Goal: Task Accomplishment & Management: Complete application form

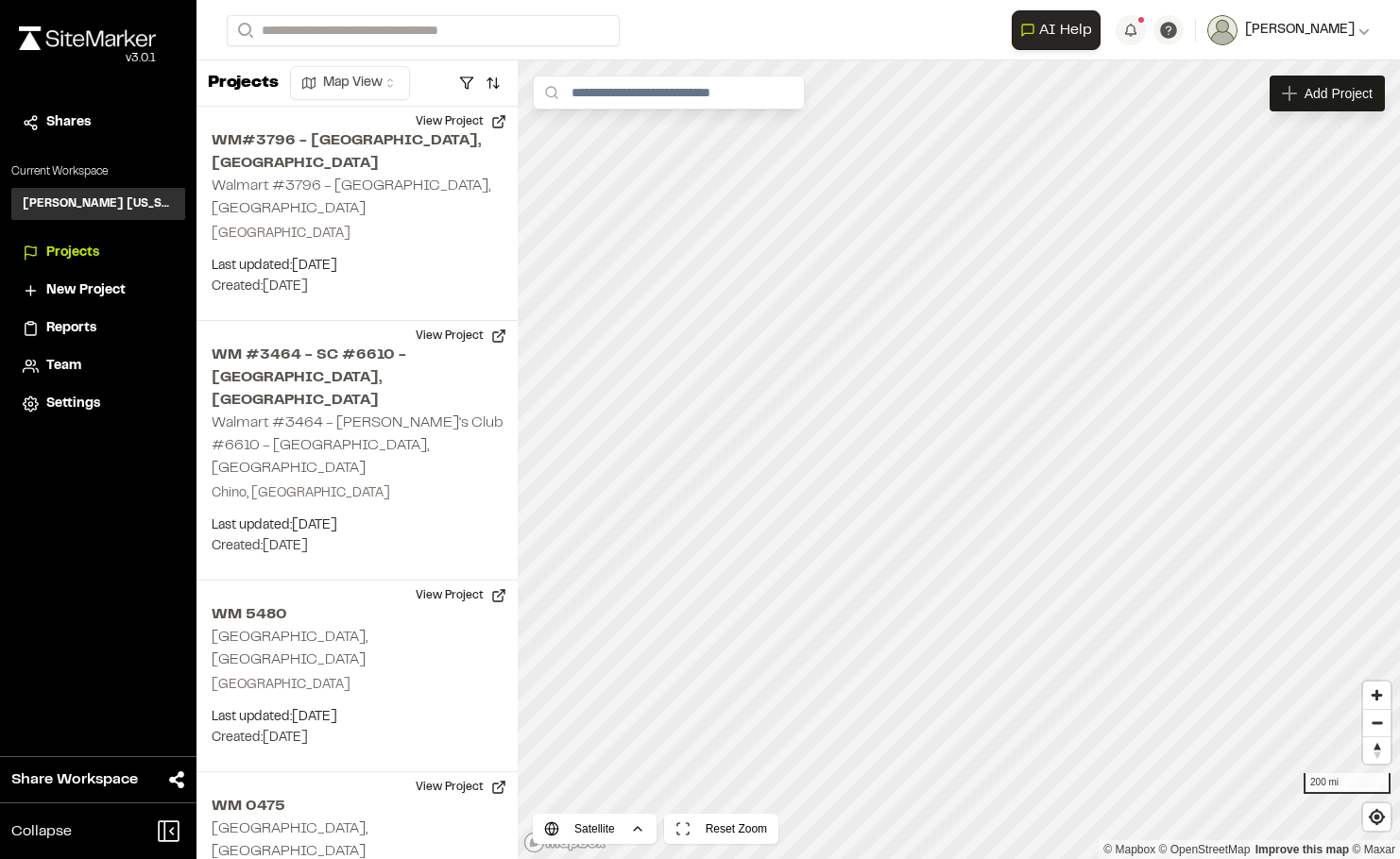
click at [1365, 19] on button "[PERSON_NAME]" at bounding box center [1288, 30] width 162 height 30
click at [1270, 97] on link "Settings" at bounding box center [1286, 100] width 164 height 28
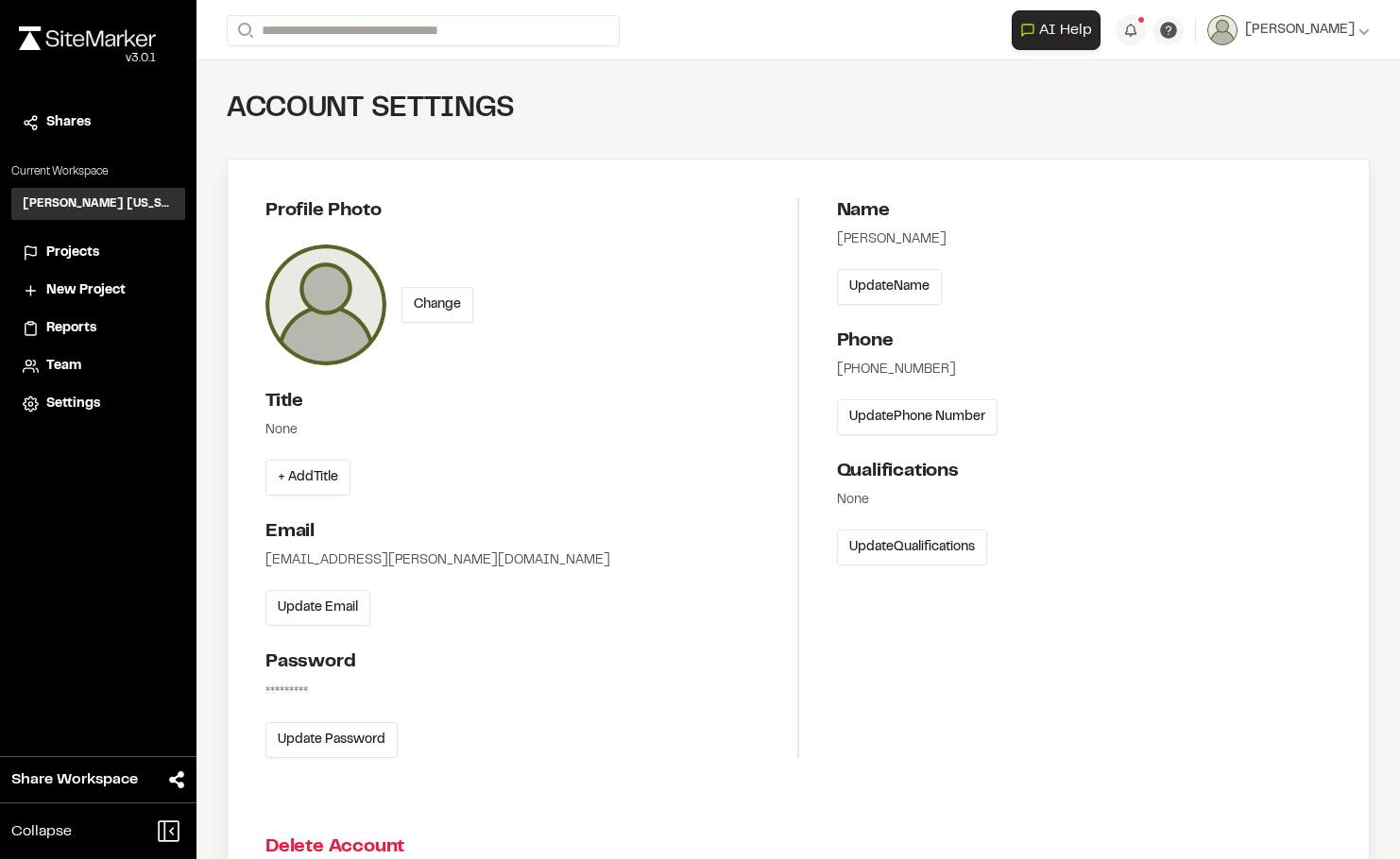
click at [303, 695] on div "*********" at bounding box center [287, 693] width 42 height 21
drag, startPoint x: 326, startPoint y: 689, endPoint x: 258, endPoint y: 688, distance: 68.0
click at [258, 688] on div "Profile Photo Change Title None + Add Title Email zac.kannan@kimley-horn.com Up…" at bounding box center [798, 477] width 1142 height 636
click at [325, 726] on button "Update Password" at bounding box center [331, 739] width 132 height 36
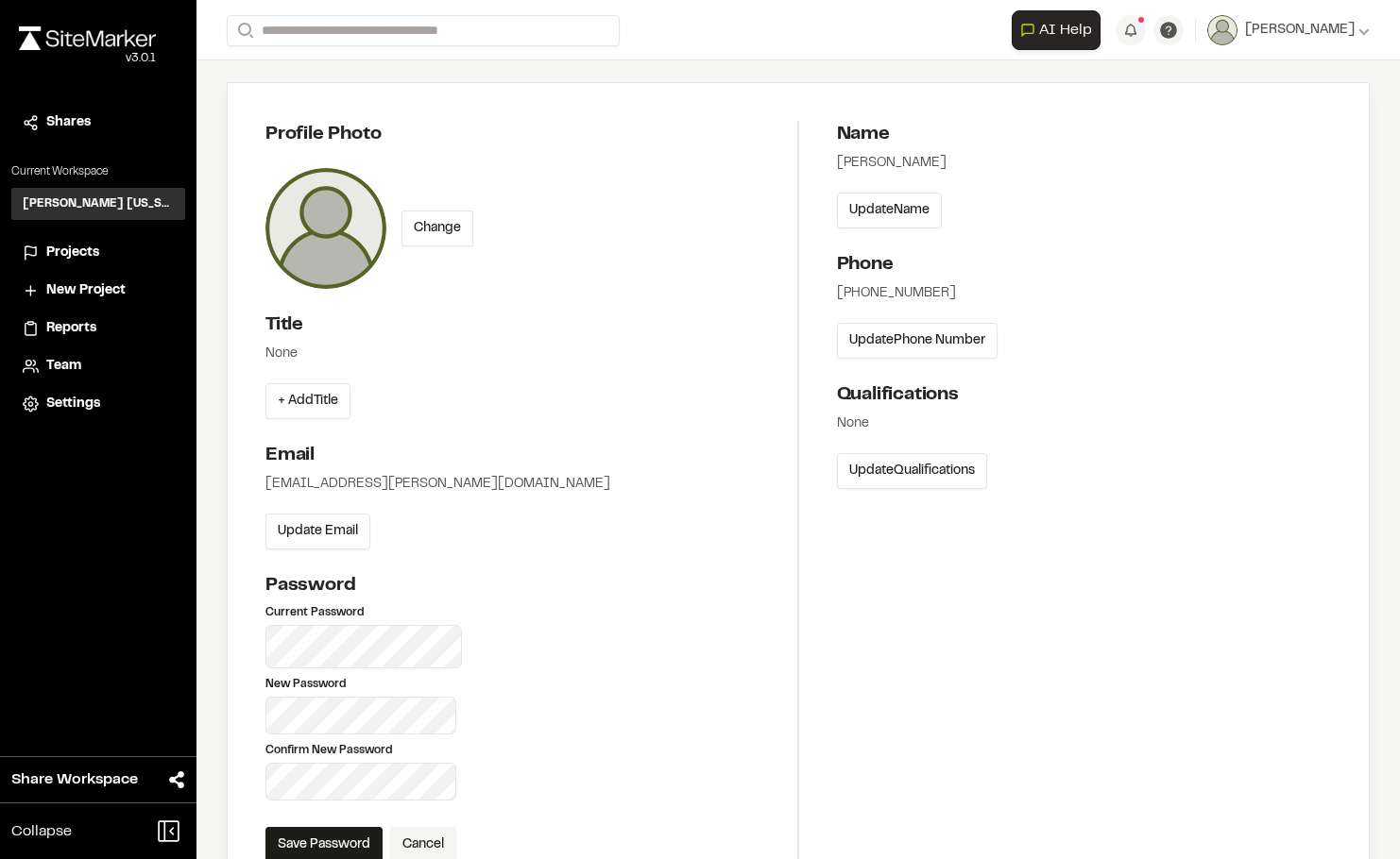
scroll to position [283, 0]
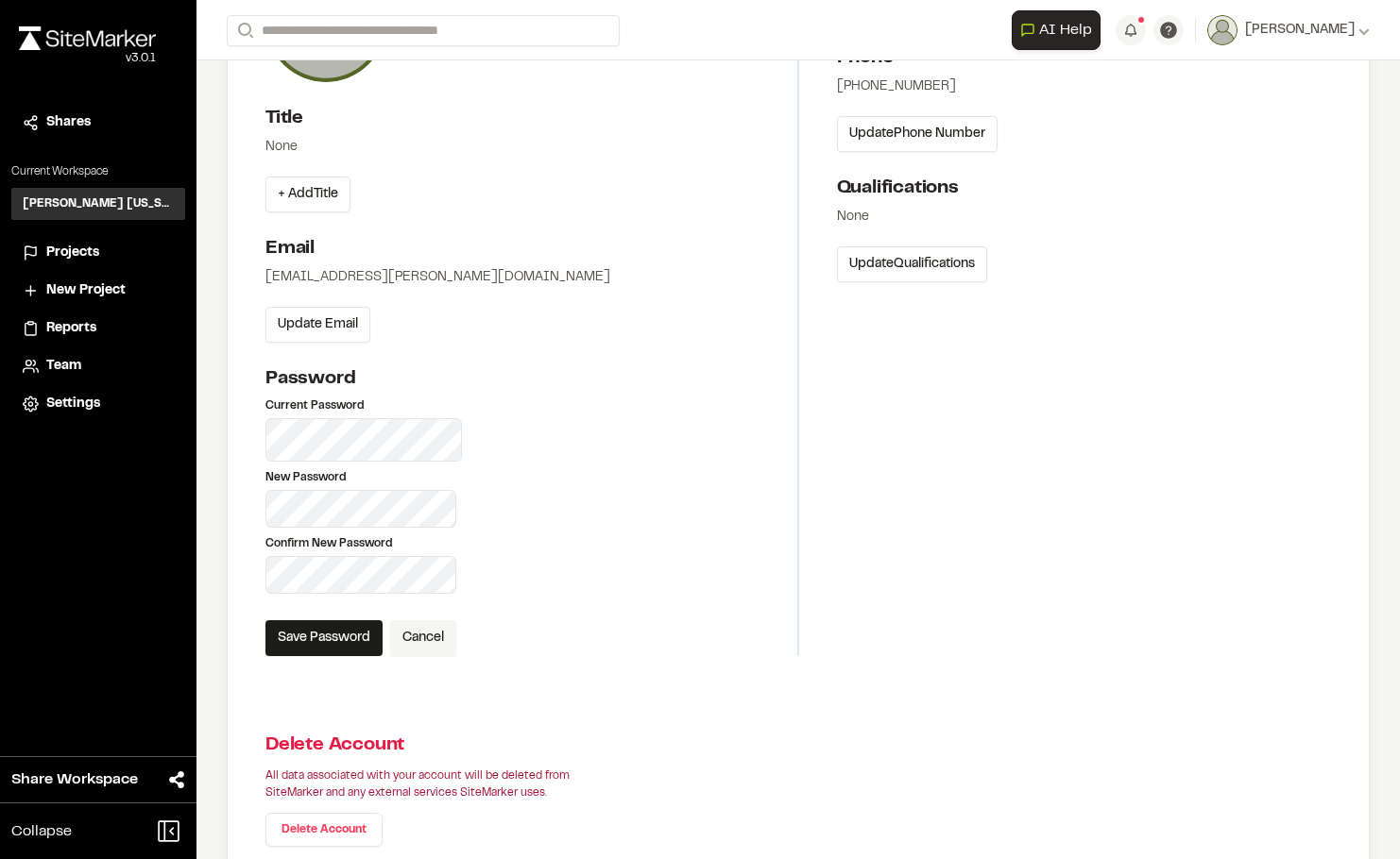
click at [574, 380] on h2 "Password" at bounding box center [531, 379] width 532 height 28
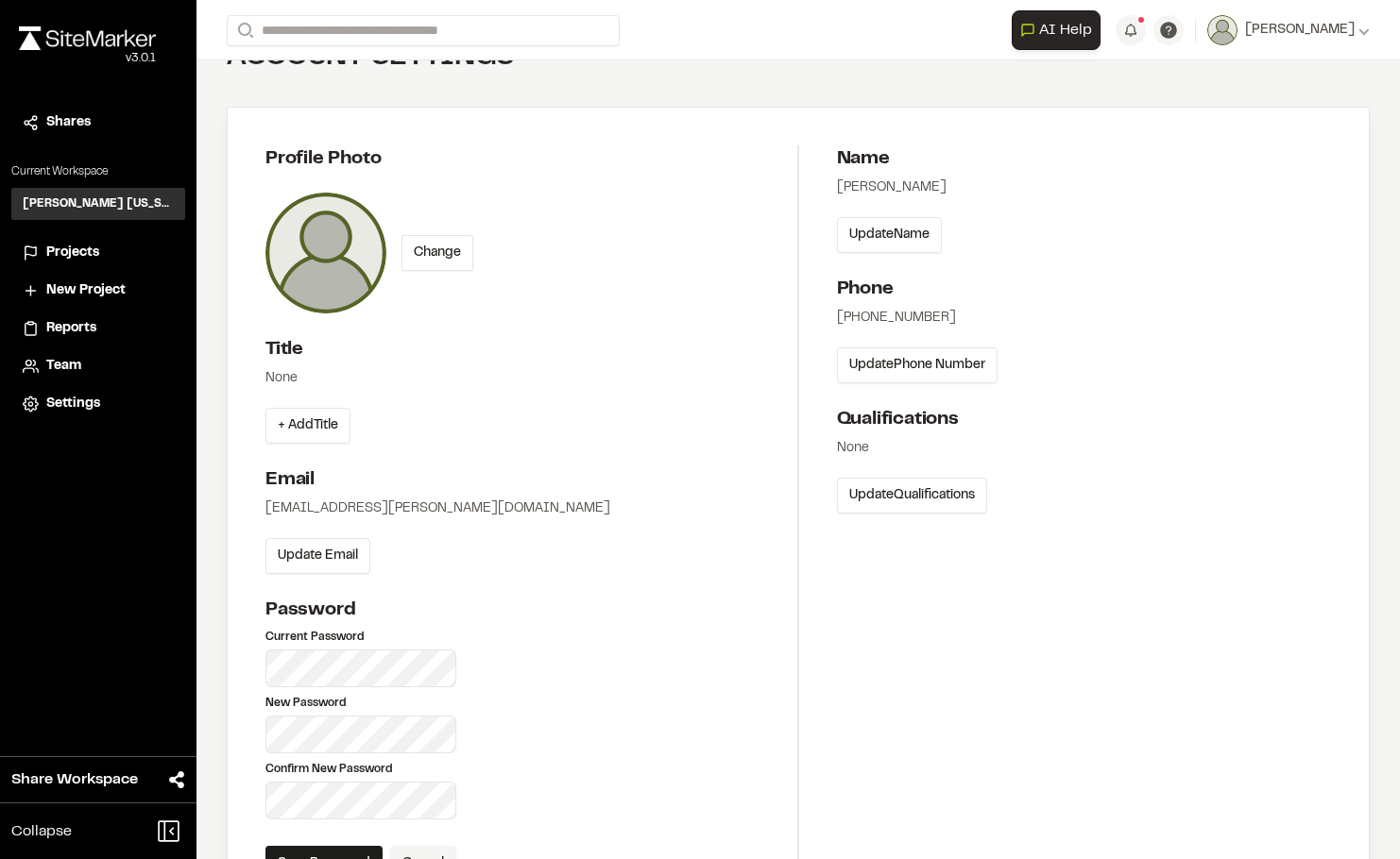
scroll to position [95, 0]
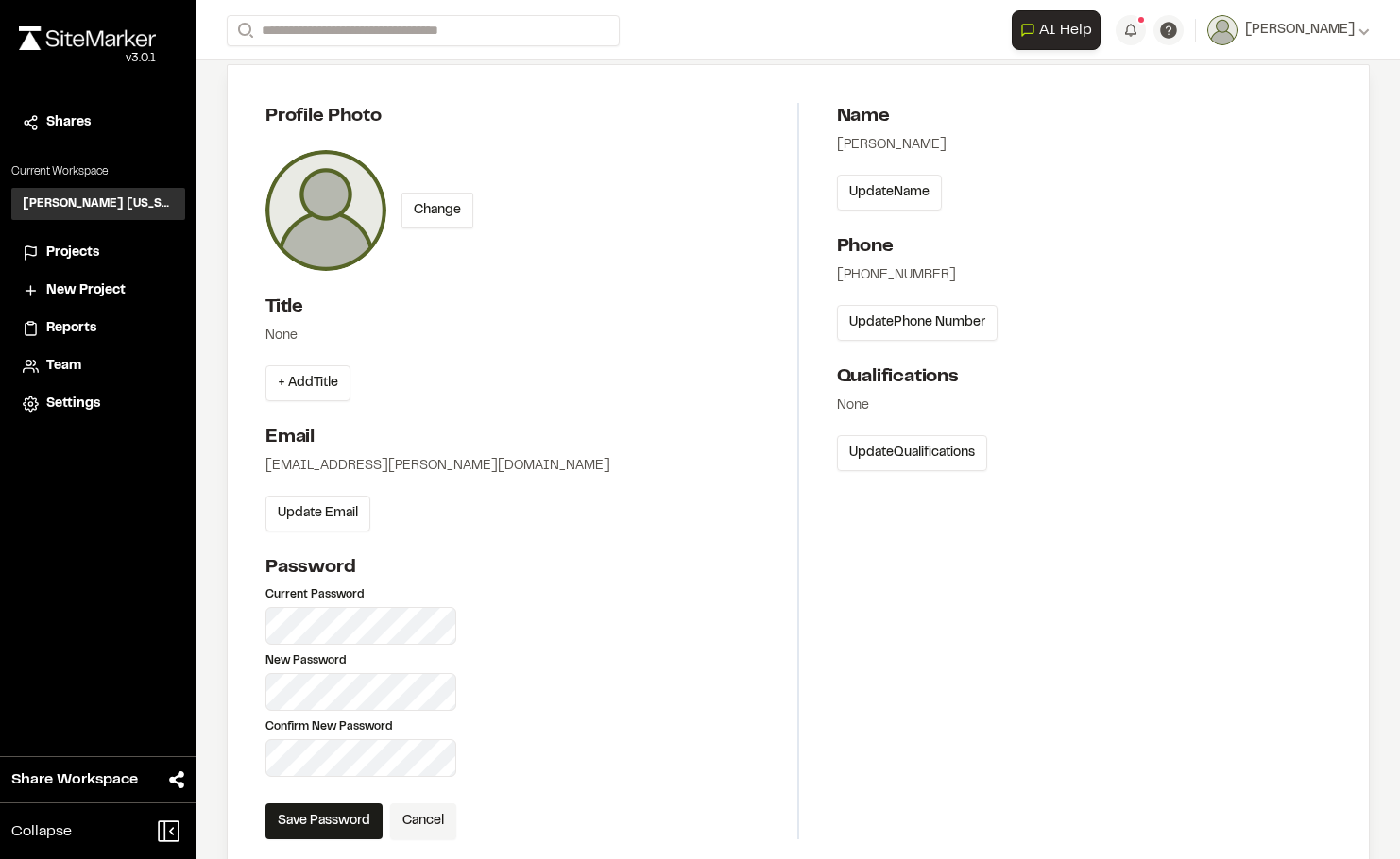
click at [553, 599] on p "Current Password" at bounding box center [531, 596] width 532 height 17
click at [1329, 30] on span "[PERSON_NAME]" at bounding box center [1299, 31] width 109 height 21
click at [1245, 158] on link "Sign Out" at bounding box center [1286, 157] width 164 height 28
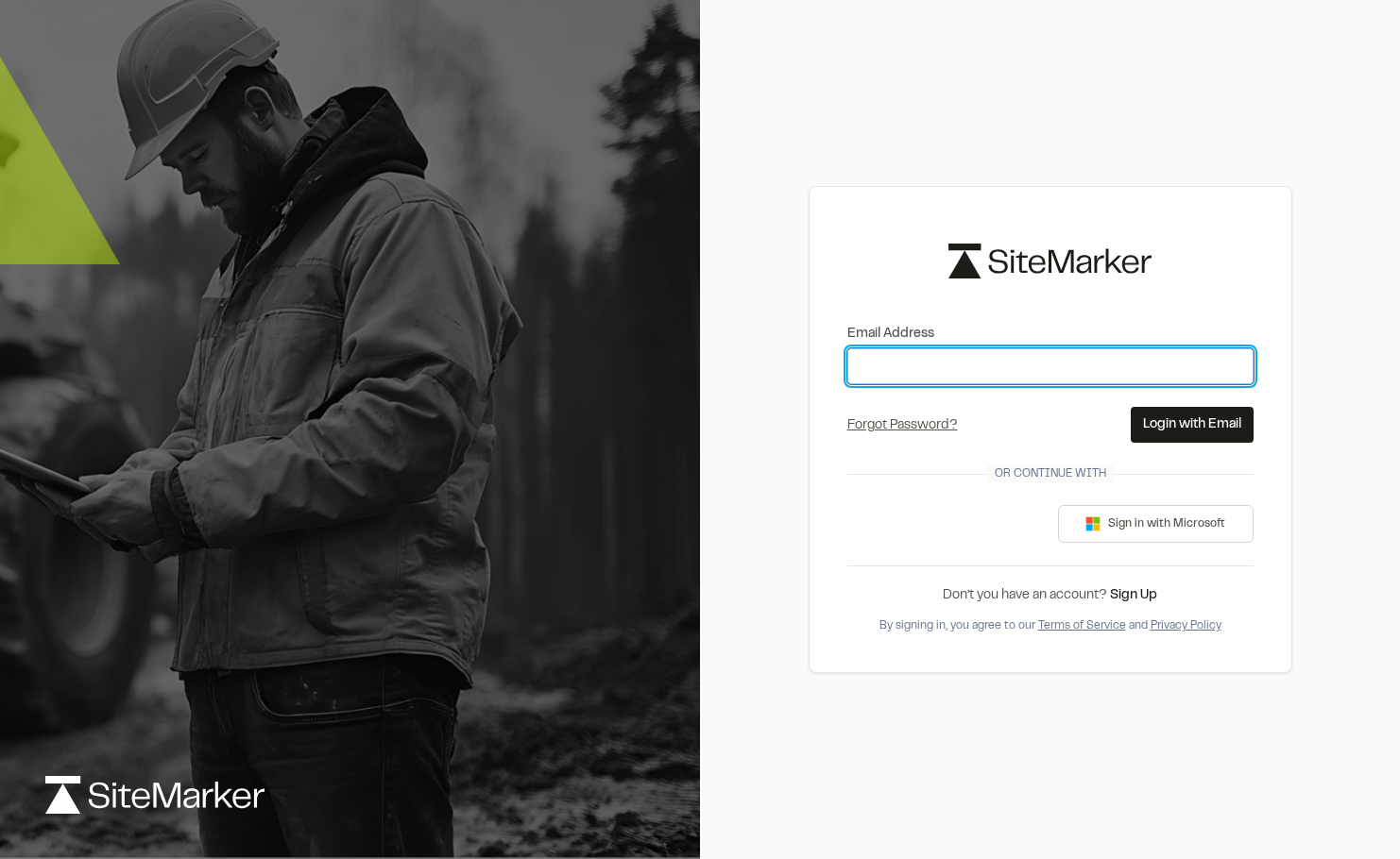
click at [956, 376] on input "Email Address" at bounding box center [1050, 366] width 406 height 36
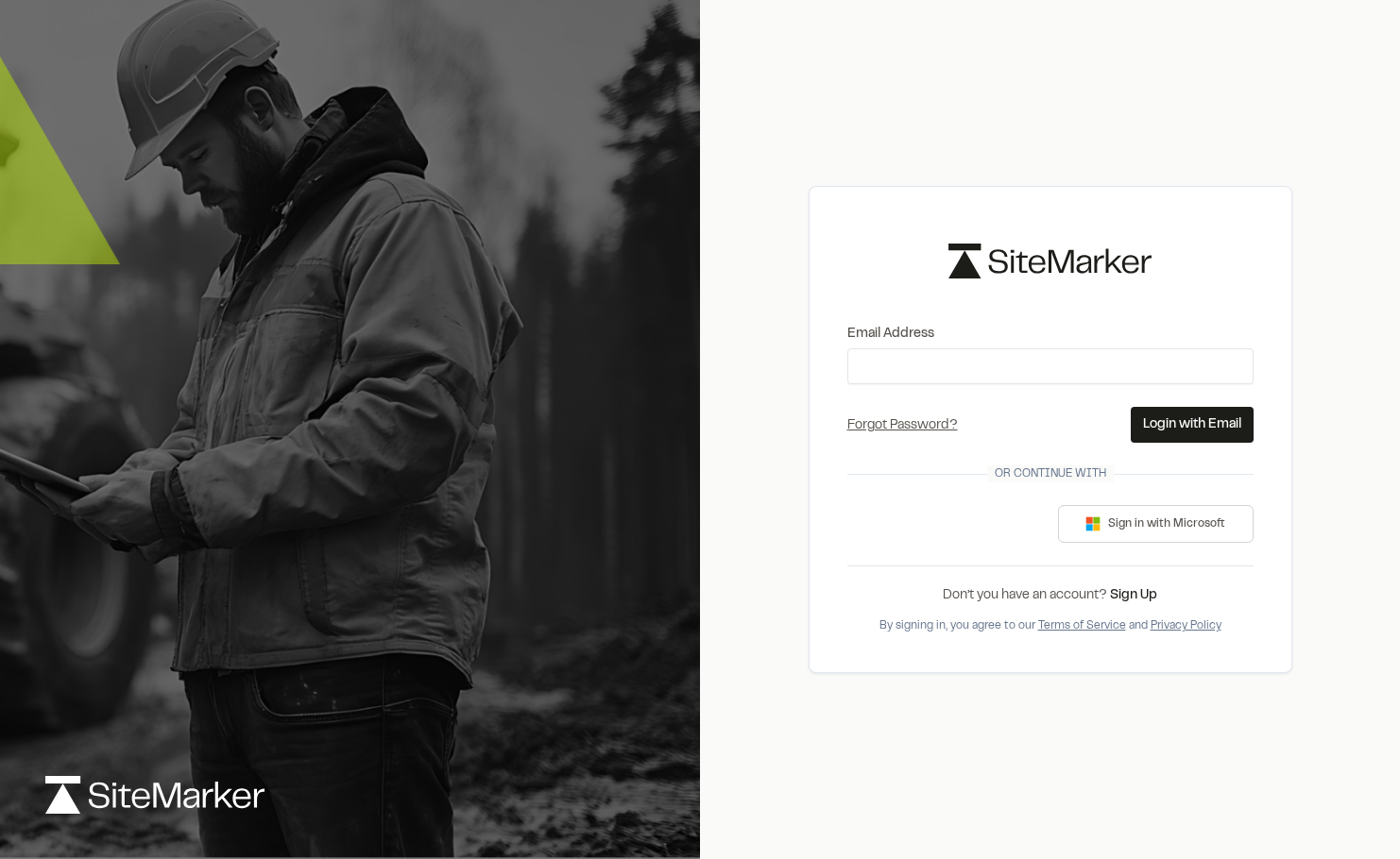
click at [854, 418] on div "Forgot Password? Forgot Password Send Reset Link Please type your email address…" at bounding box center [905, 424] width 114 height 22
click at [891, 424] on link "Forgot Password?" at bounding box center [903, 426] width 110 height 12
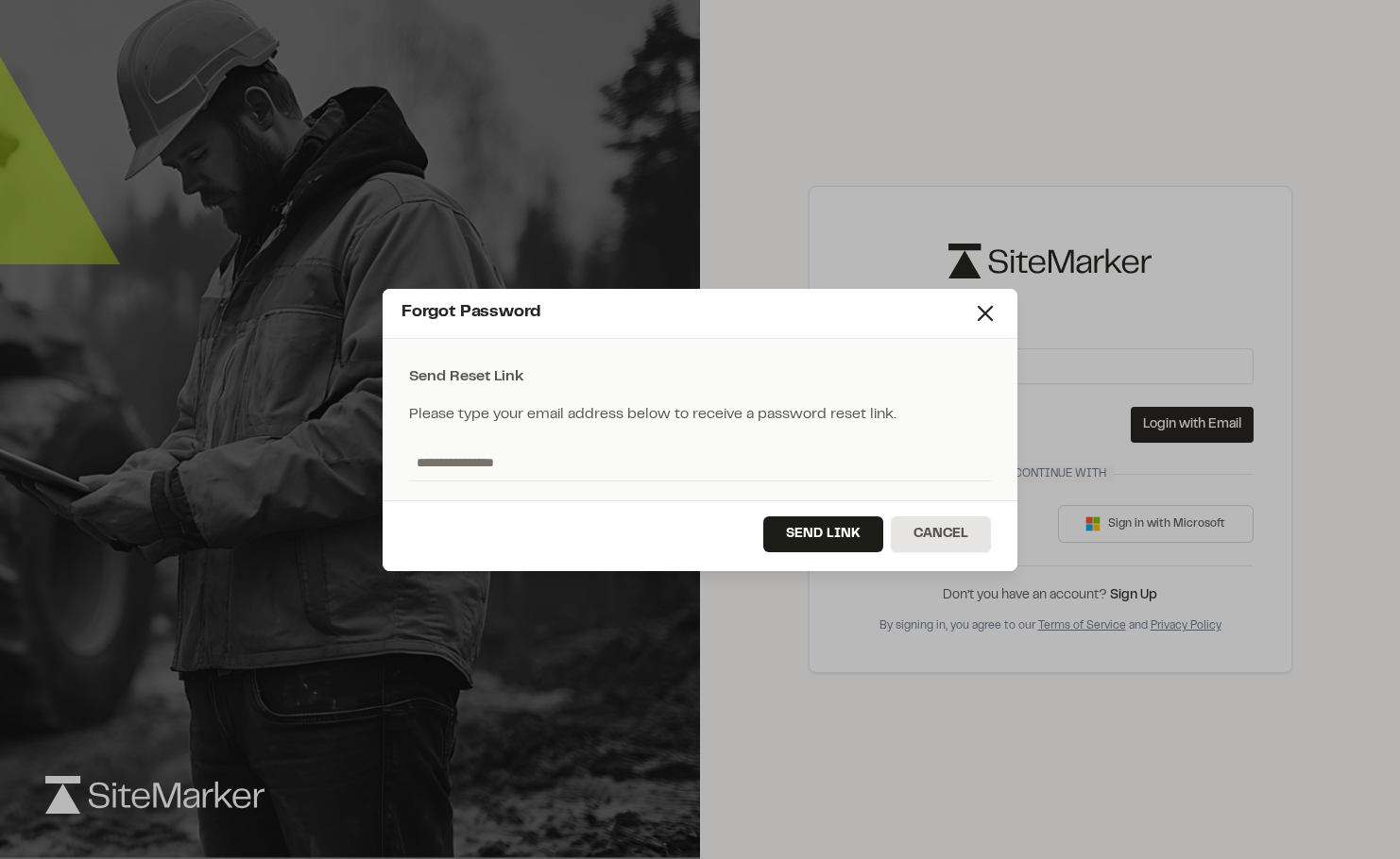
click at [566, 469] on input "text" at bounding box center [700, 462] width 582 height 36
type input "**********"
click at [785, 526] on button "Send Link" at bounding box center [823, 534] width 120 height 36
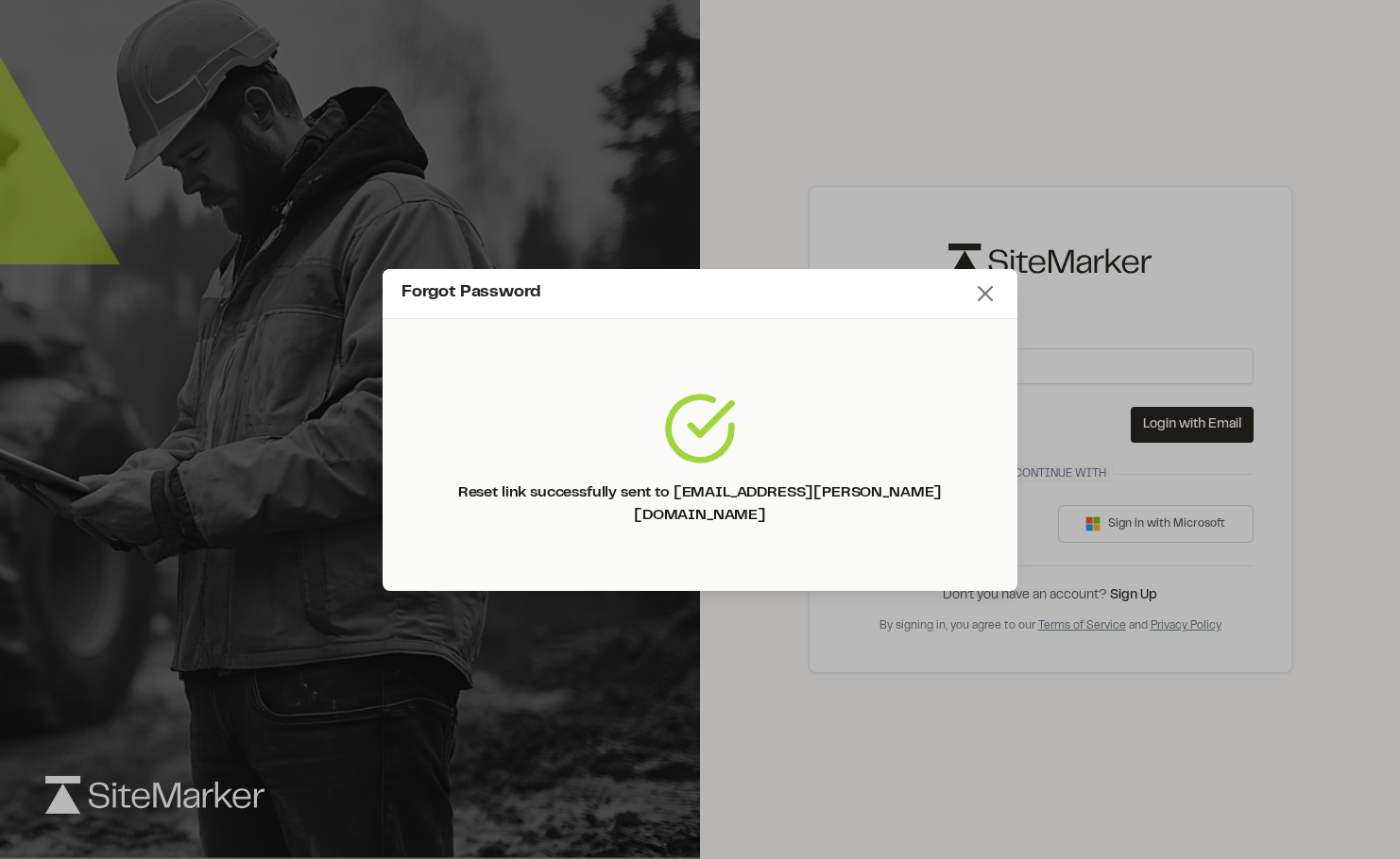
click at [988, 304] on icon at bounding box center [985, 293] width 26 height 26
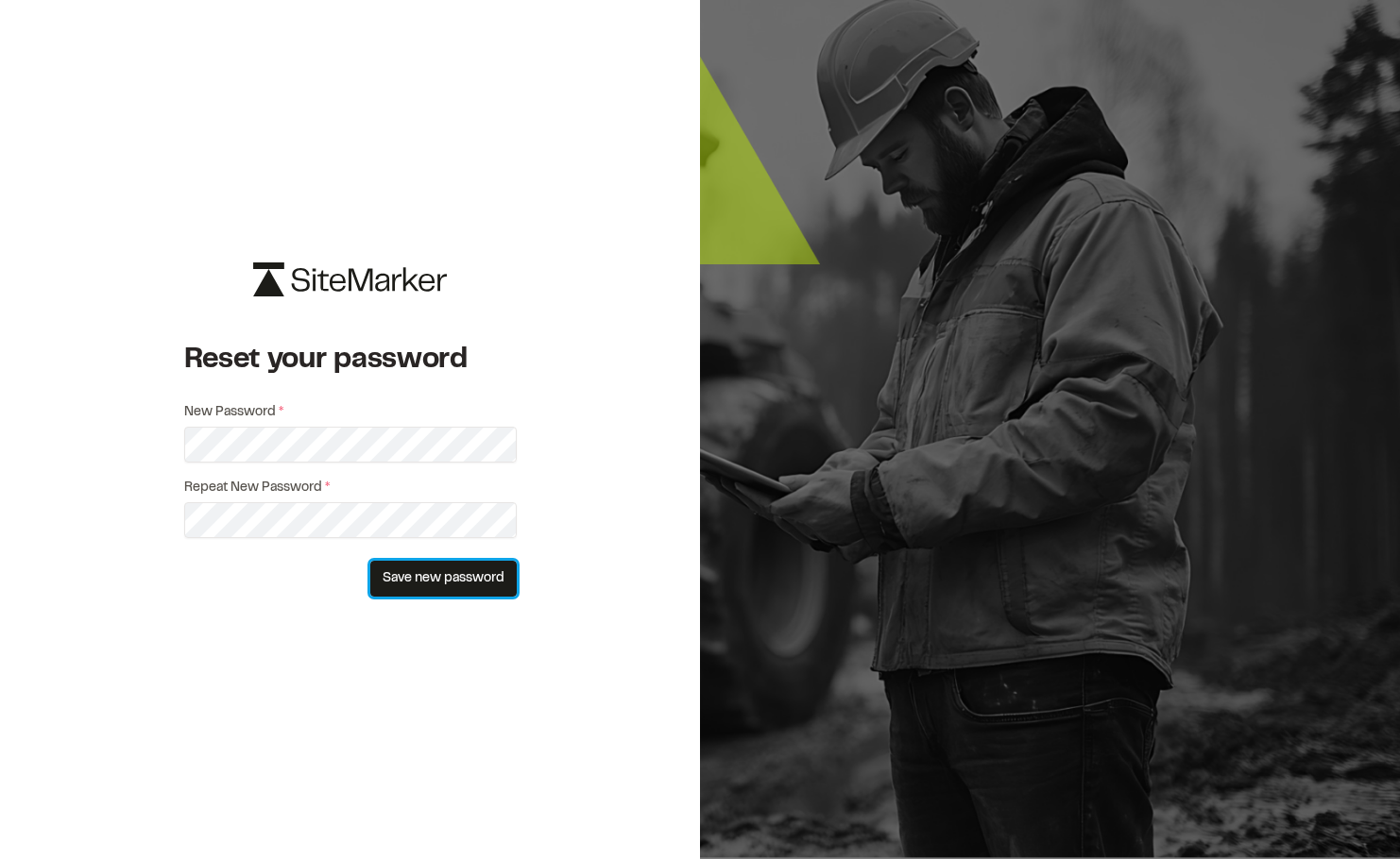
click at [415, 586] on button "Save new password" at bounding box center [443, 578] width 147 height 36
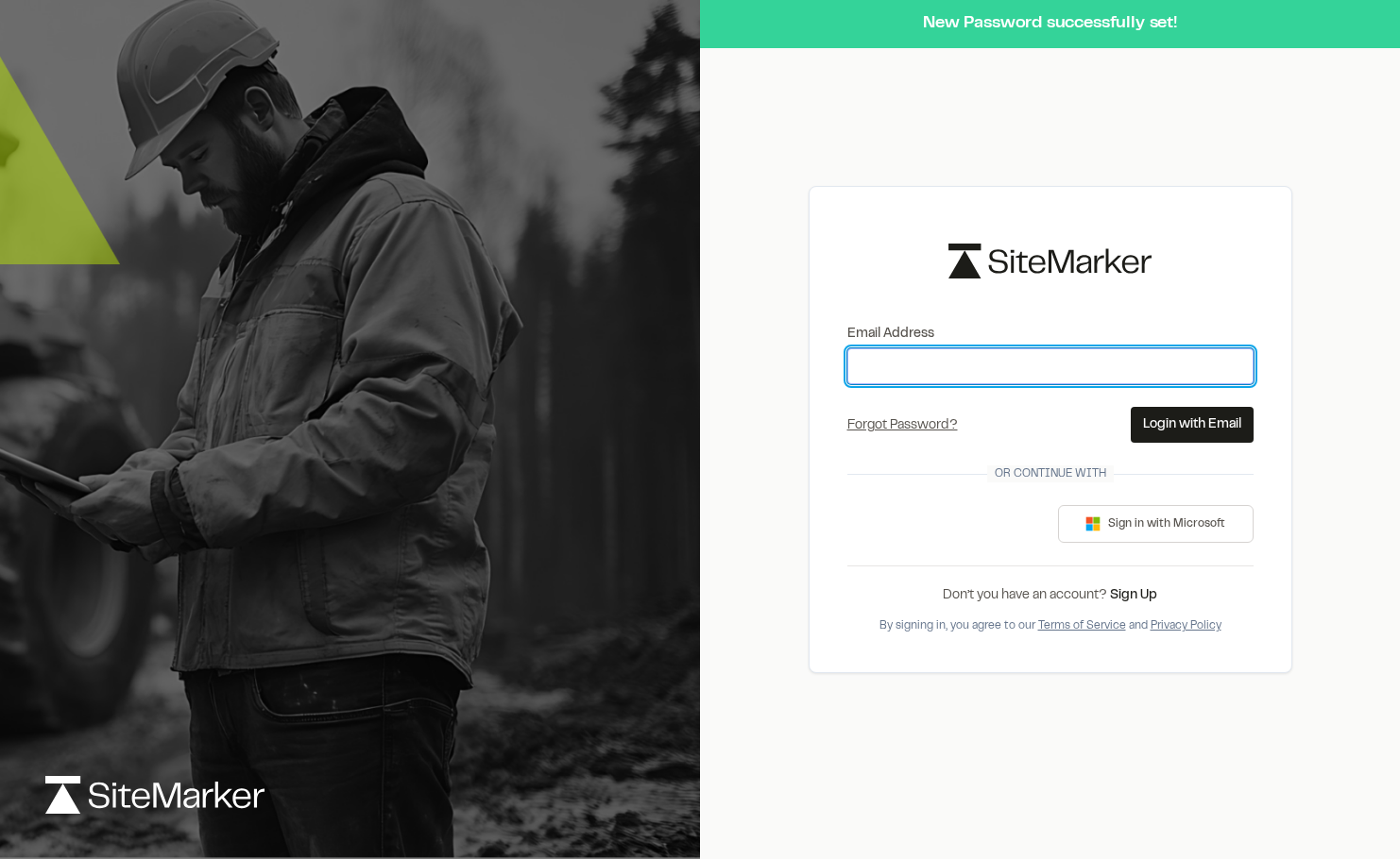
click at [1017, 367] on input "Email Address" at bounding box center [1050, 366] width 406 height 36
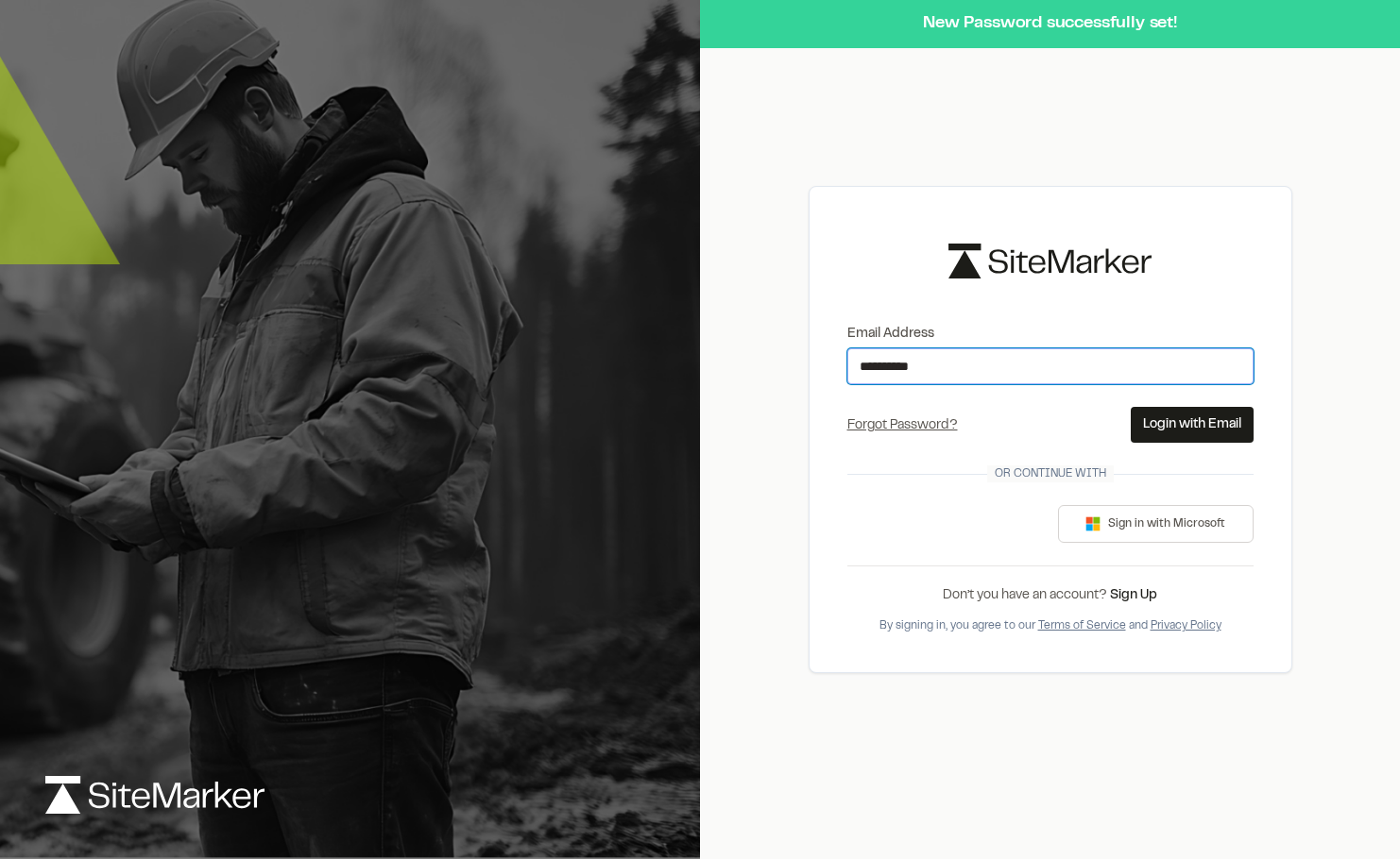
type input "**********"
click at [1197, 419] on button "Login with Email" at bounding box center [1191, 425] width 123 height 36
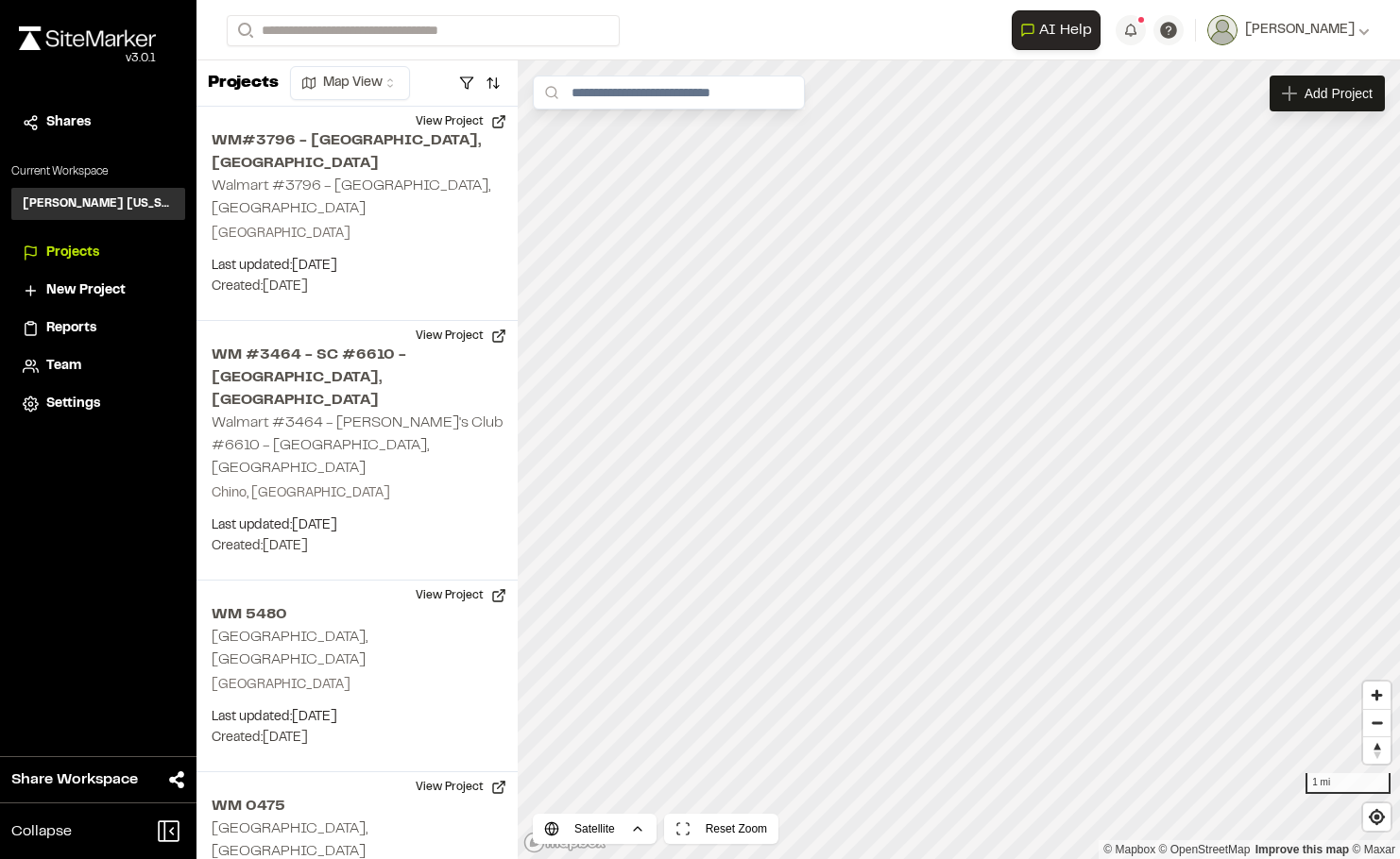
click at [862, 59] on div "**********" at bounding box center [798, 430] width 1203 height 859
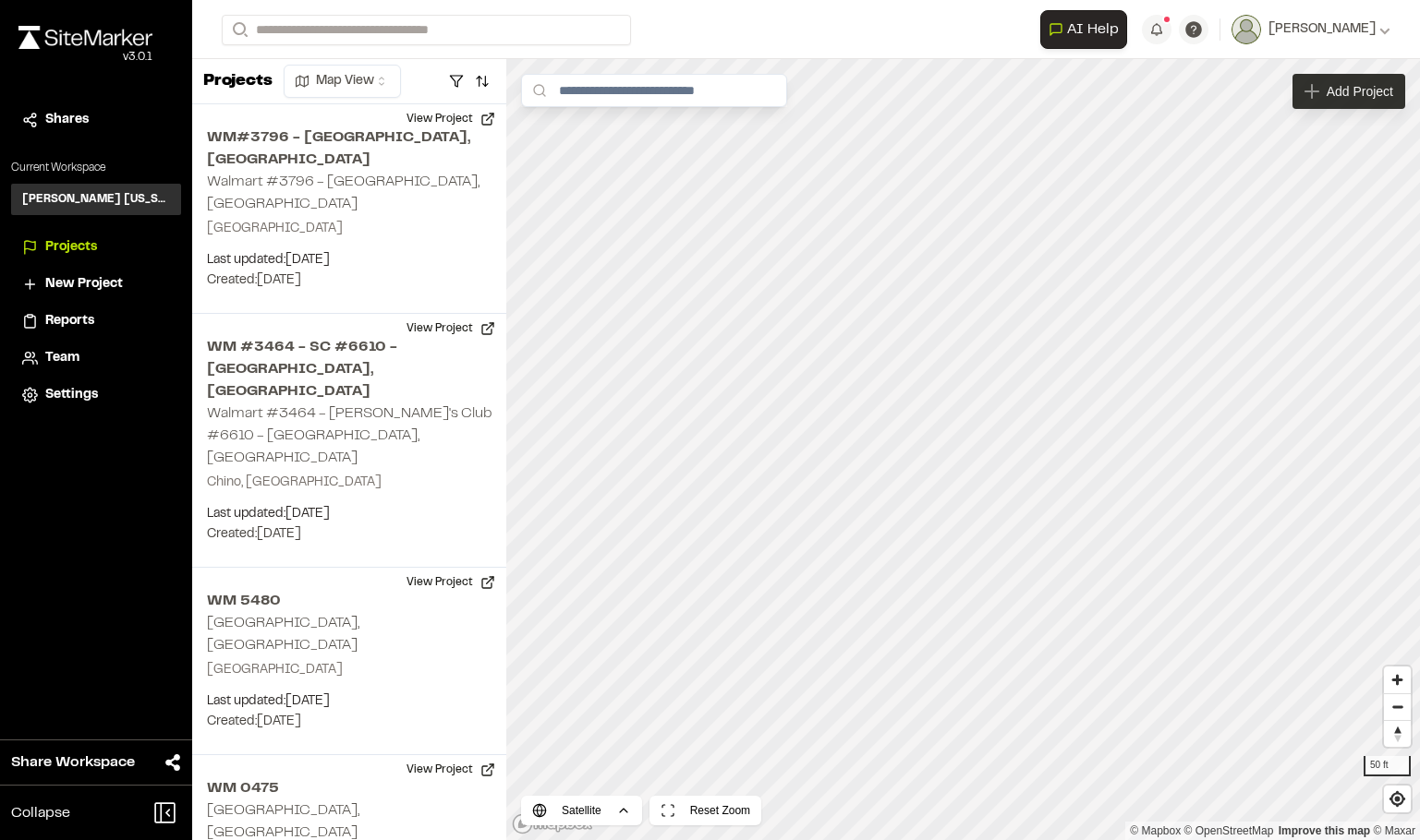
click at [1312, 89] on icon at bounding box center [1311, 92] width 15 height 15
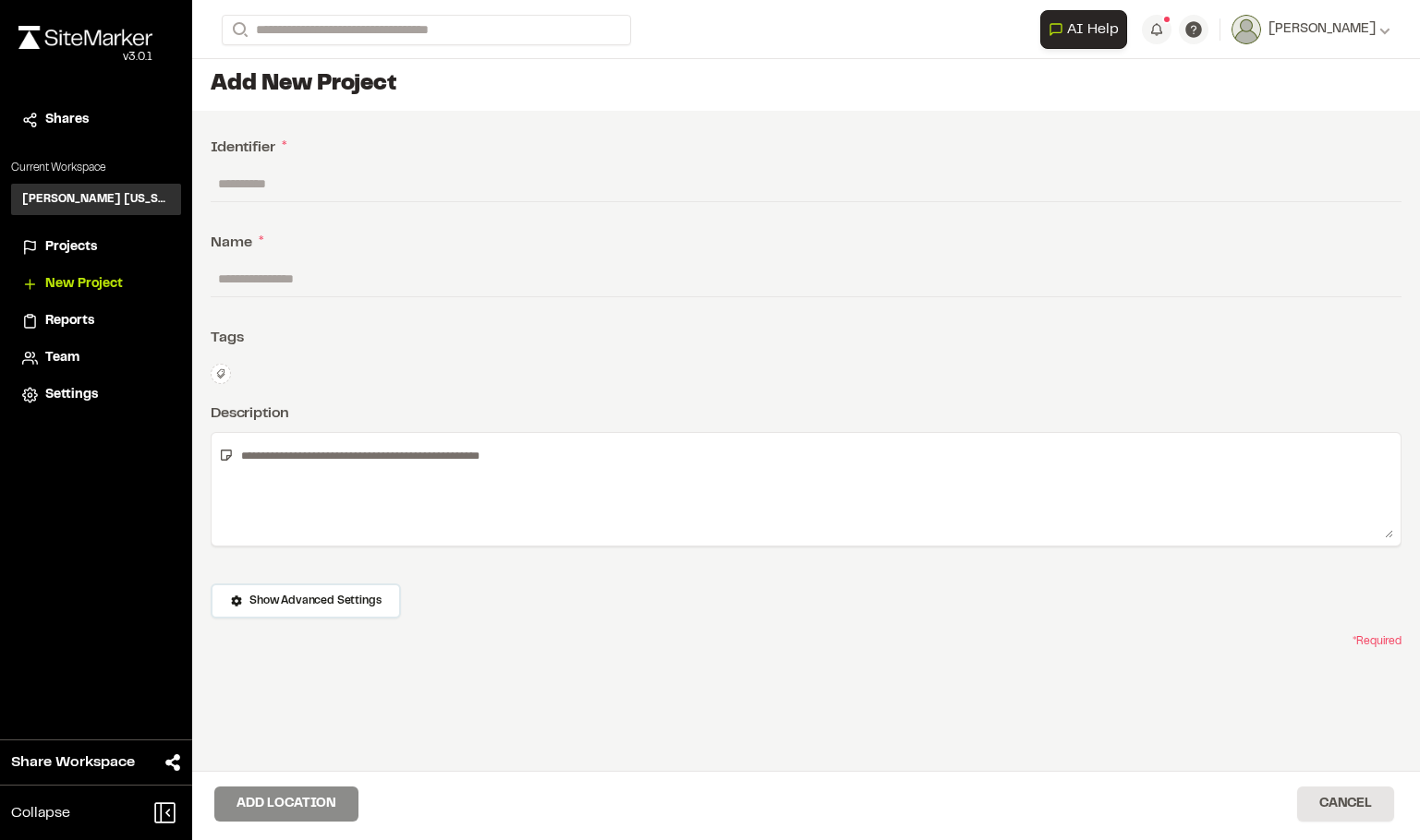
click at [265, 170] on input "text" at bounding box center [805, 183] width 1191 height 35
type input "**********"
click at [297, 265] on input "text" at bounding box center [805, 278] width 1191 height 35
type input "**********"
click at [784, 344] on div "Tags" at bounding box center [805, 337] width 1191 height 22
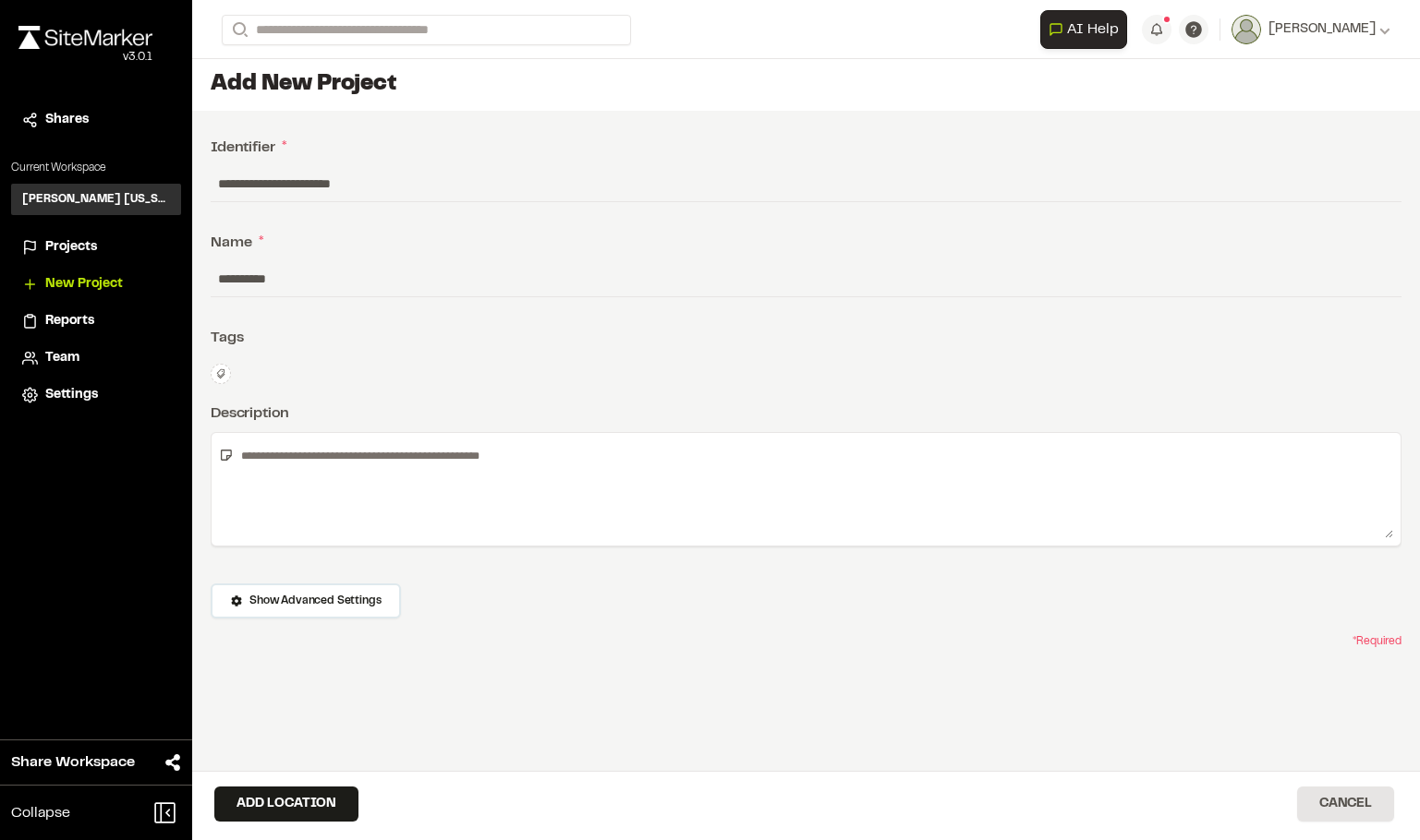
click at [374, 461] on textarea at bounding box center [814, 490] width 1159 height 98
click at [272, 788] on button "Add Location" at bounding box center [286, 803] width 144 height 35
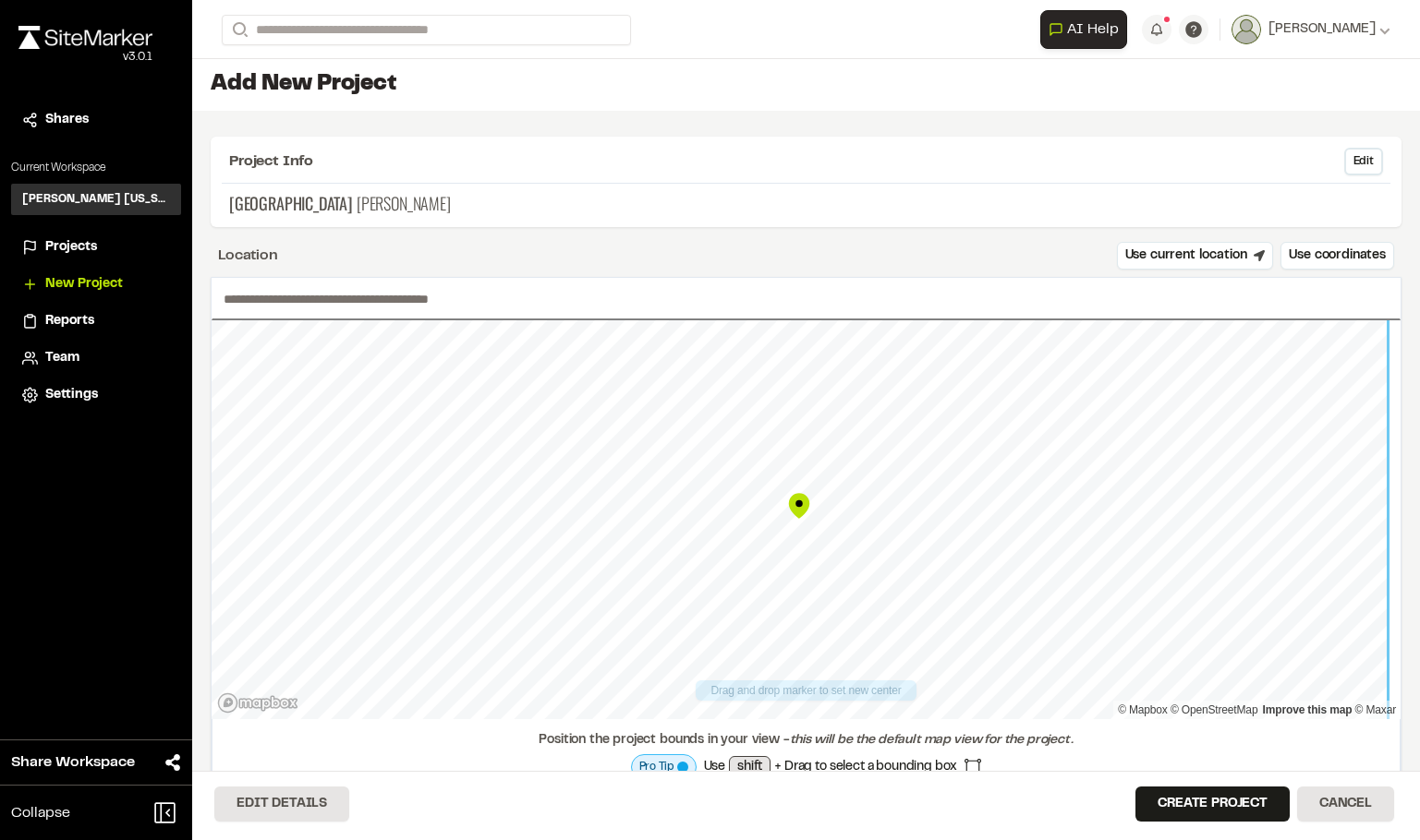
scroll to position [52, 0]
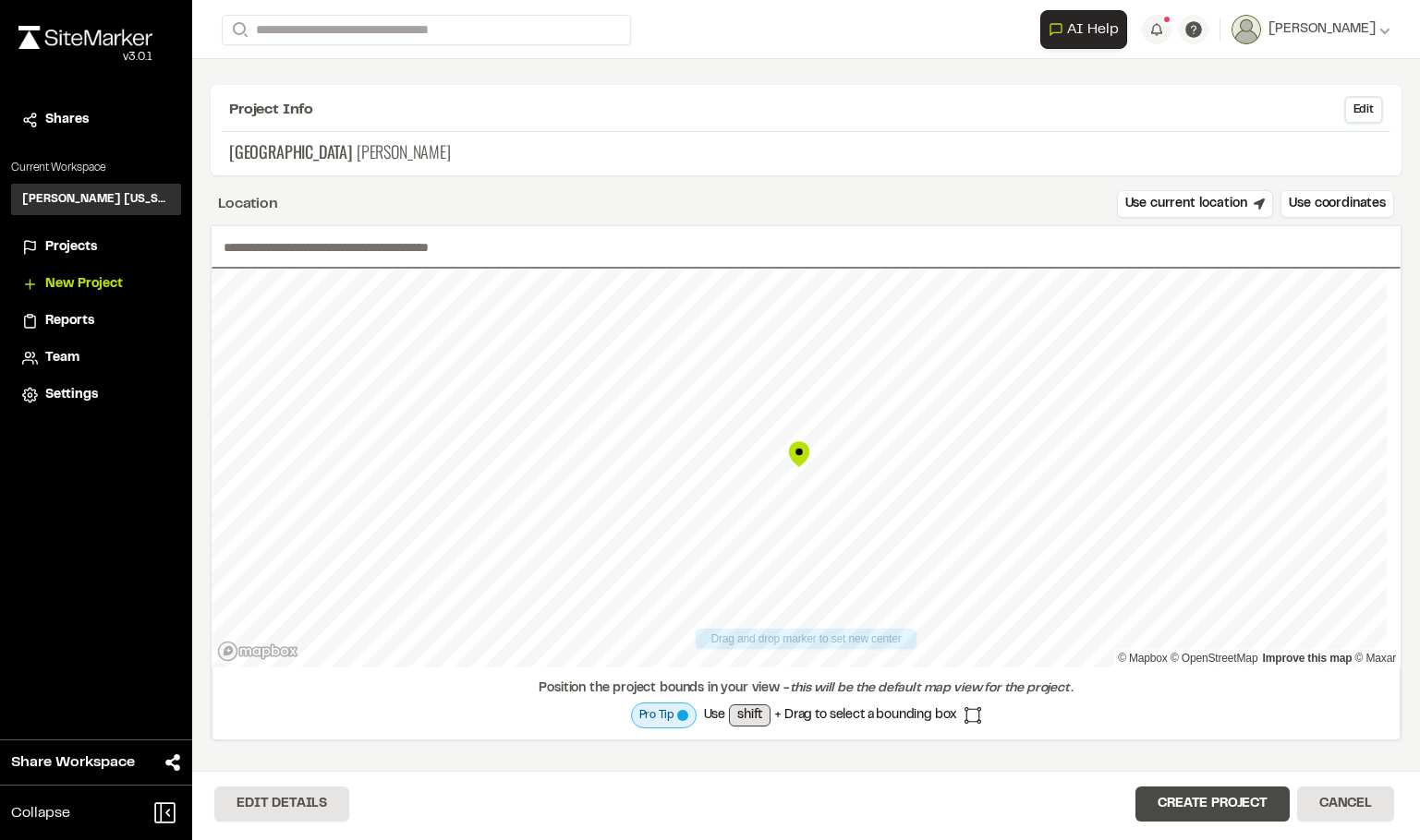
click at [1237, 806] on button "Create Project" at bounding box center [1211, 803] width 154 height 35
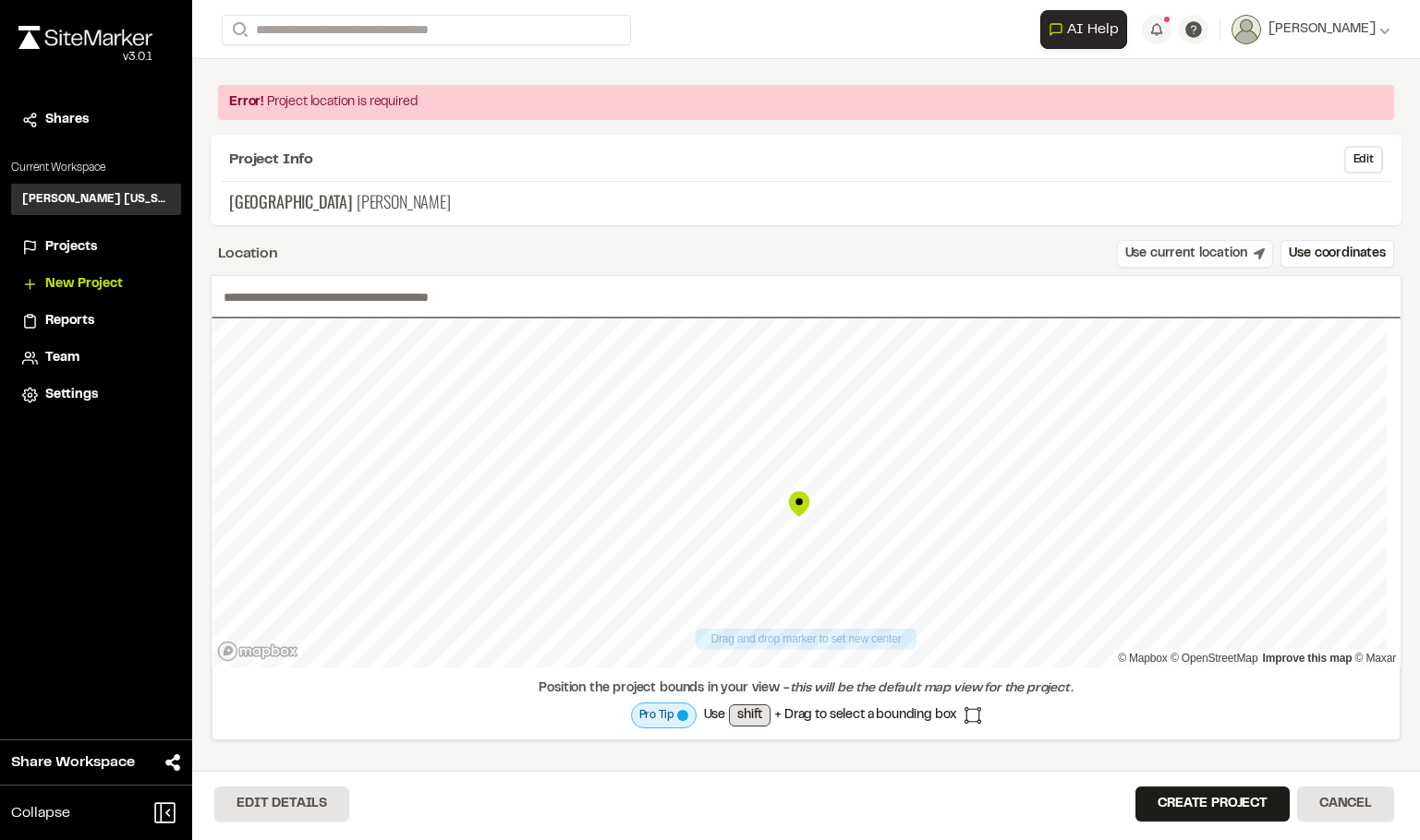
click at [1211, 254] on button "Use current location" at bounding box center [1195, 253] width 157 height 27
click at [401, 290] on input "text" at bounding box center [805, 297] width 1189 height 42
click at [296, 301] on input "text" at bounding box center [805, 297] width 1189 height 42
paste input "**********"
type input "**********"
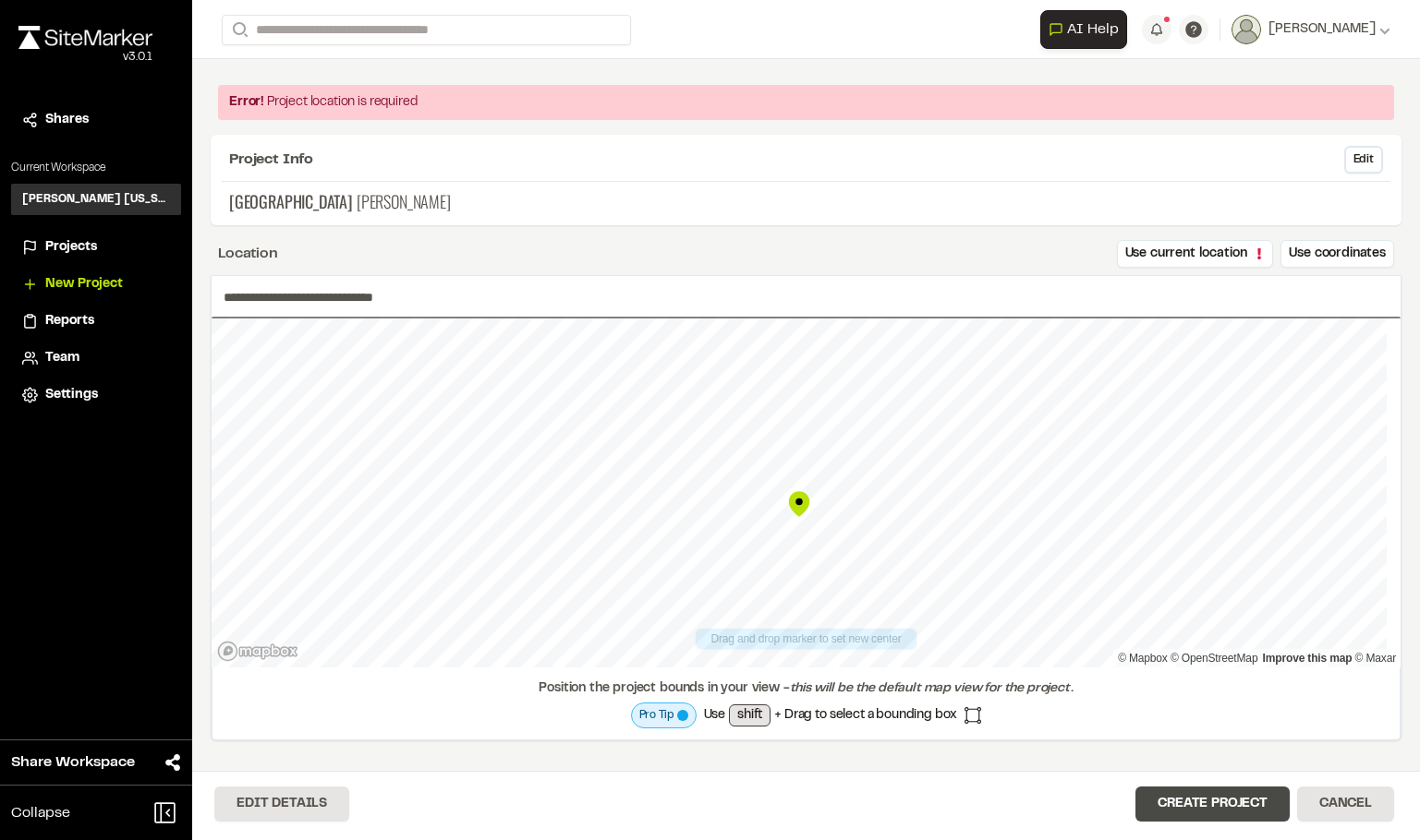
click at [1200, 801] on button "Create Project" at bounding box center [1211, 803] width 154 height 35
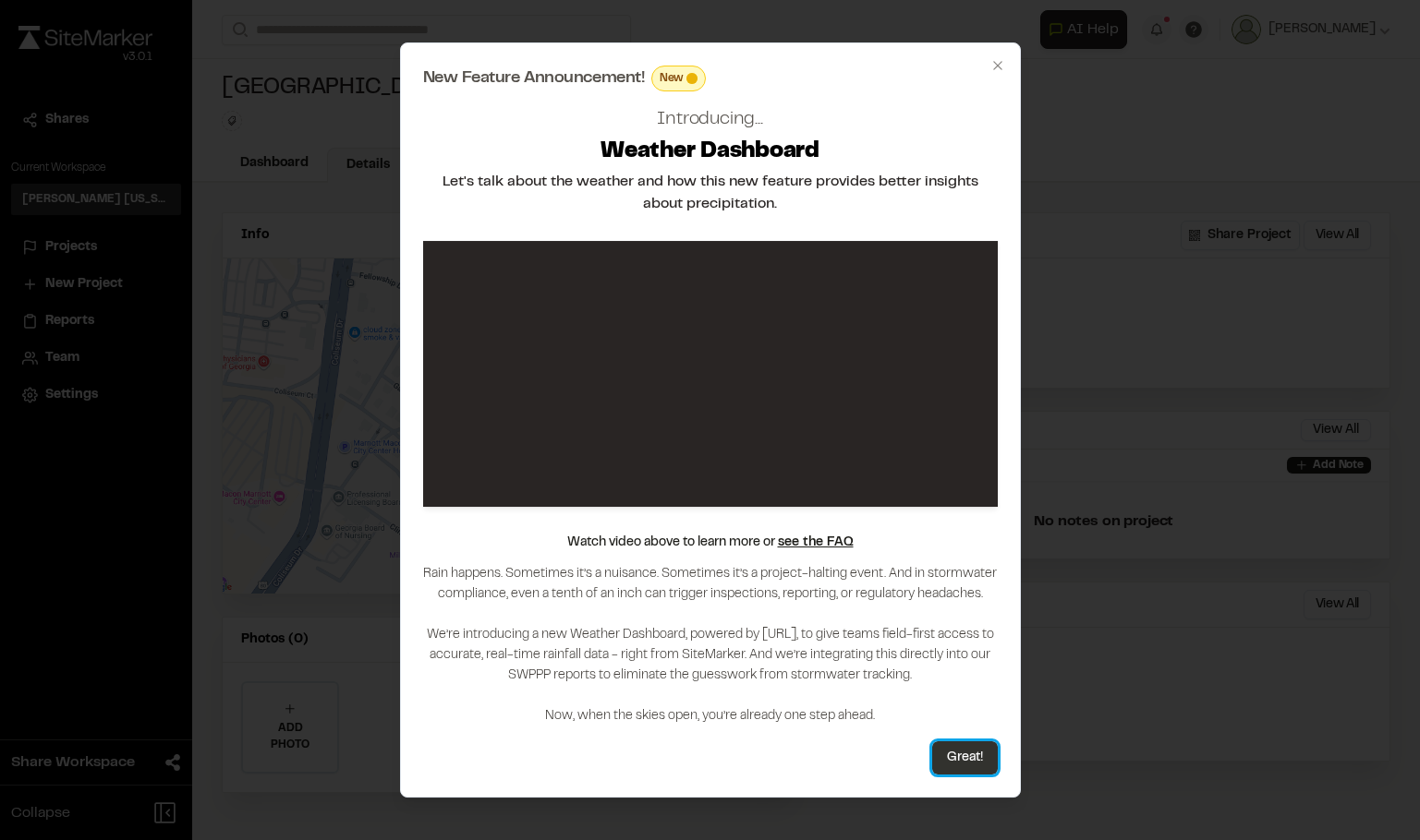
click at [970, 759] on button "Great!" at bounding box center [964, 758] width 65 height 33
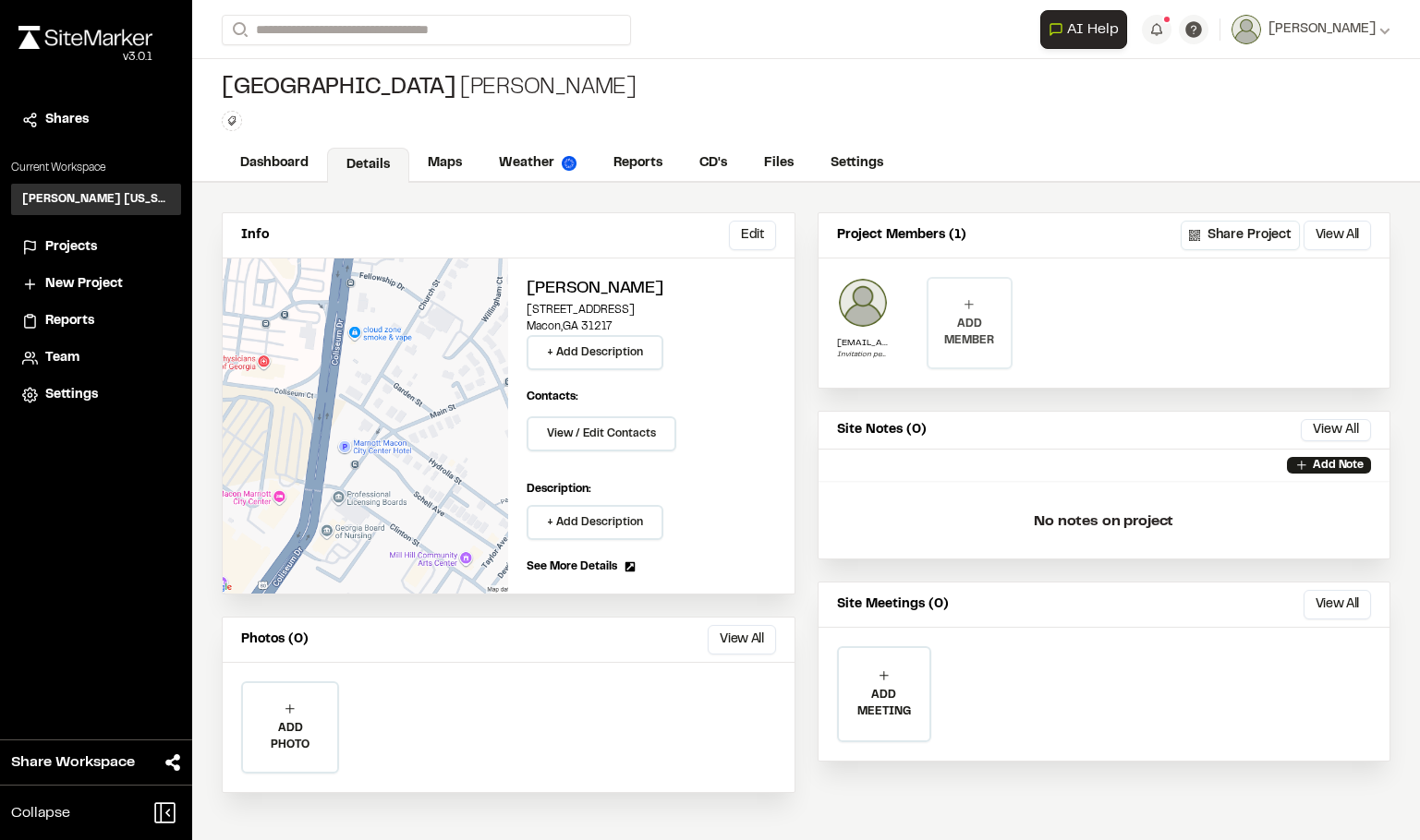
click at [973, 308] on icon at bounding box center [969, 305] width 15 height 15
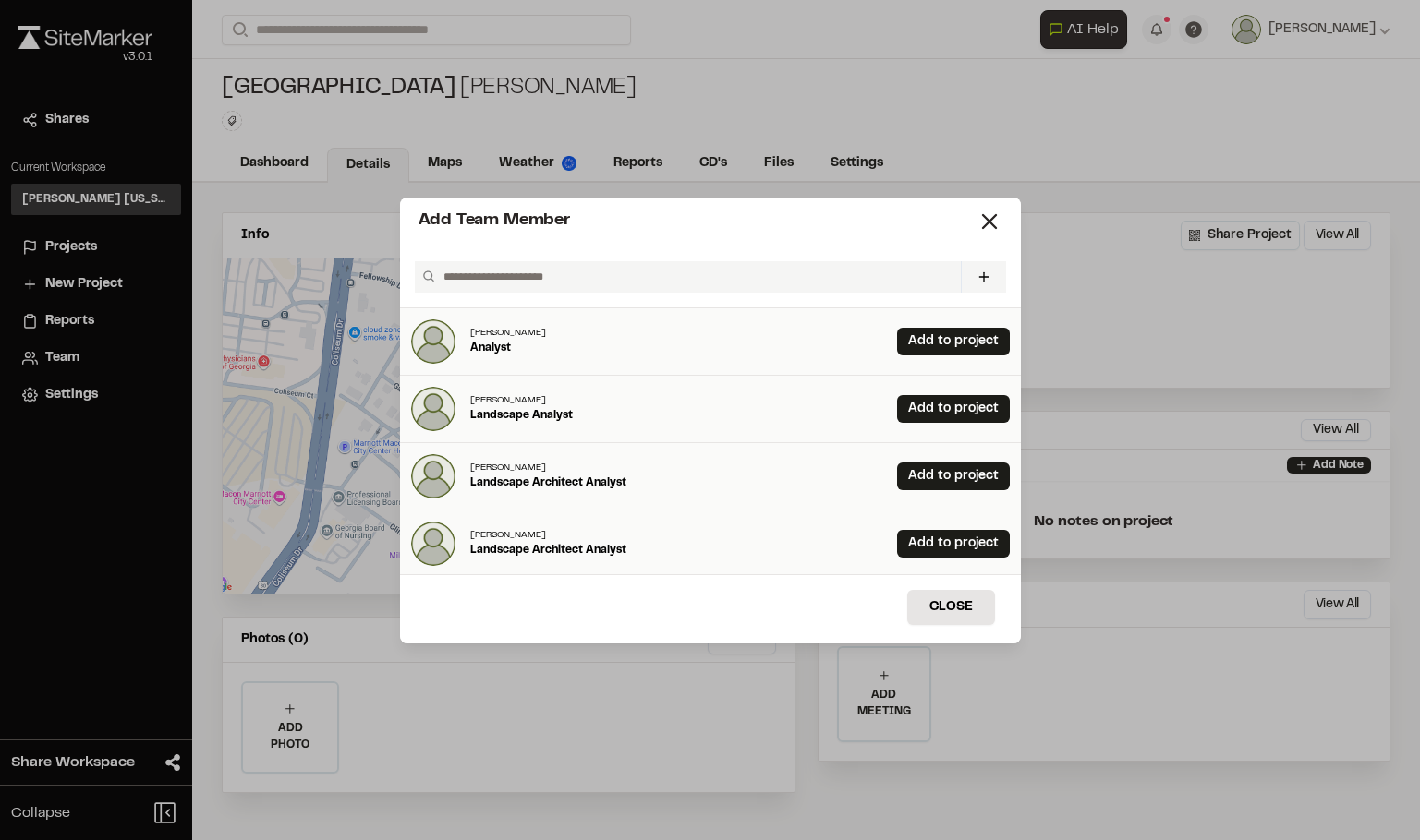
click at [566, 279] on input "text" at bounding box center [694, 277] width 516 height 31
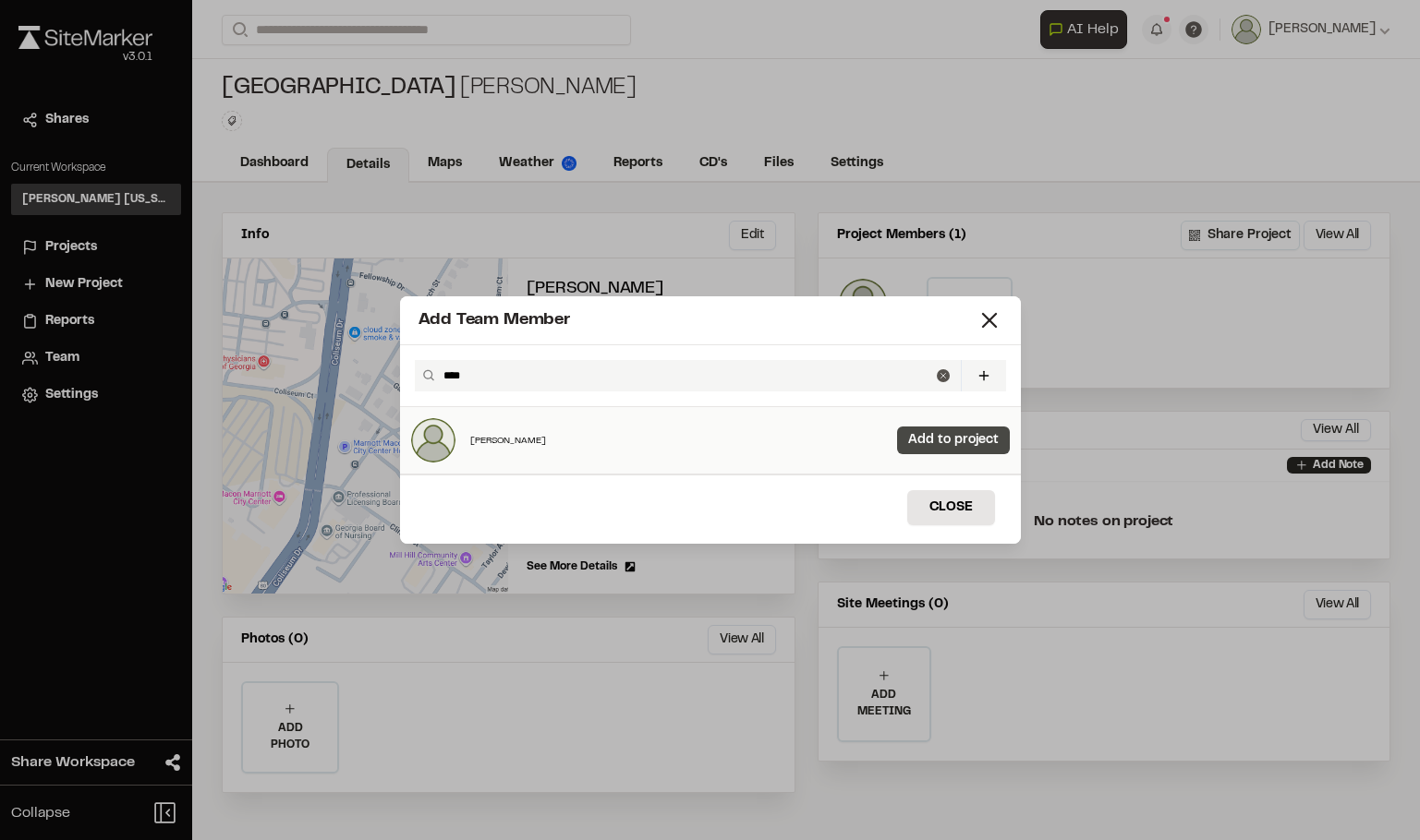
type input "****"
click at [934, 440] on link "Add to project" at bounding box center [953, 440] width 112 height 27
click at [970, 501] on button "Close" at bounding box center [951, 507] width 88 height 35
